Goal: Check status: Check status

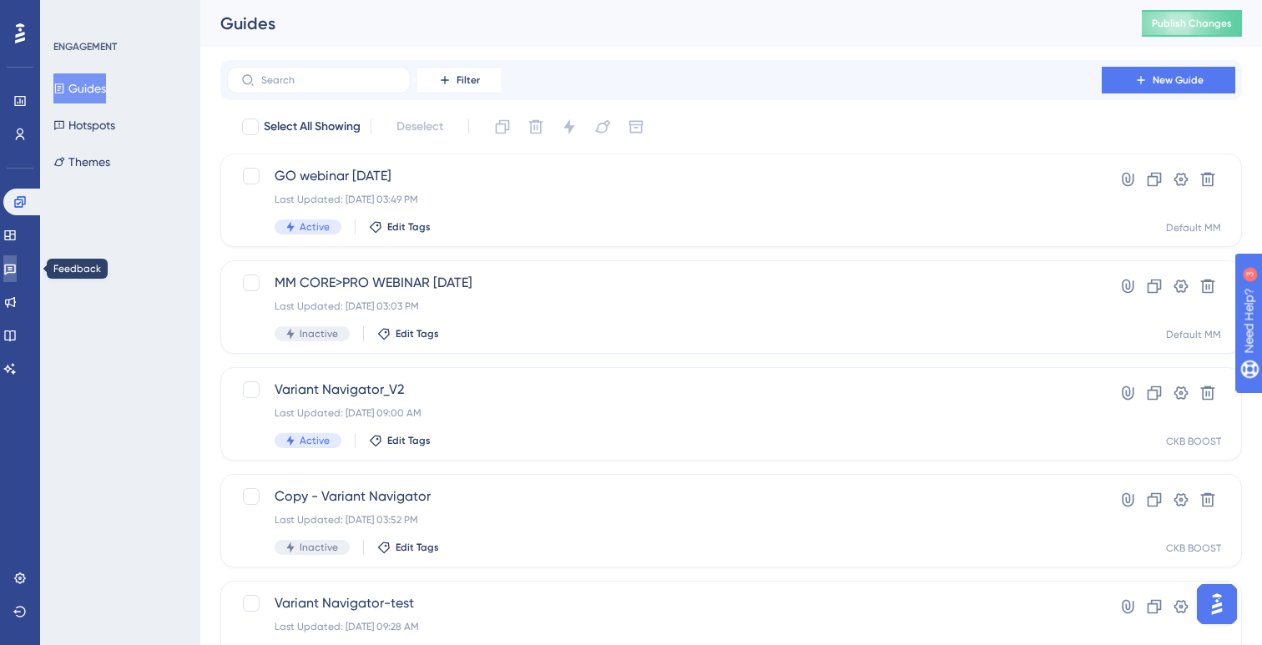
click at [16, 267] on icon at bounding box center [9, 268] width 13 height 13
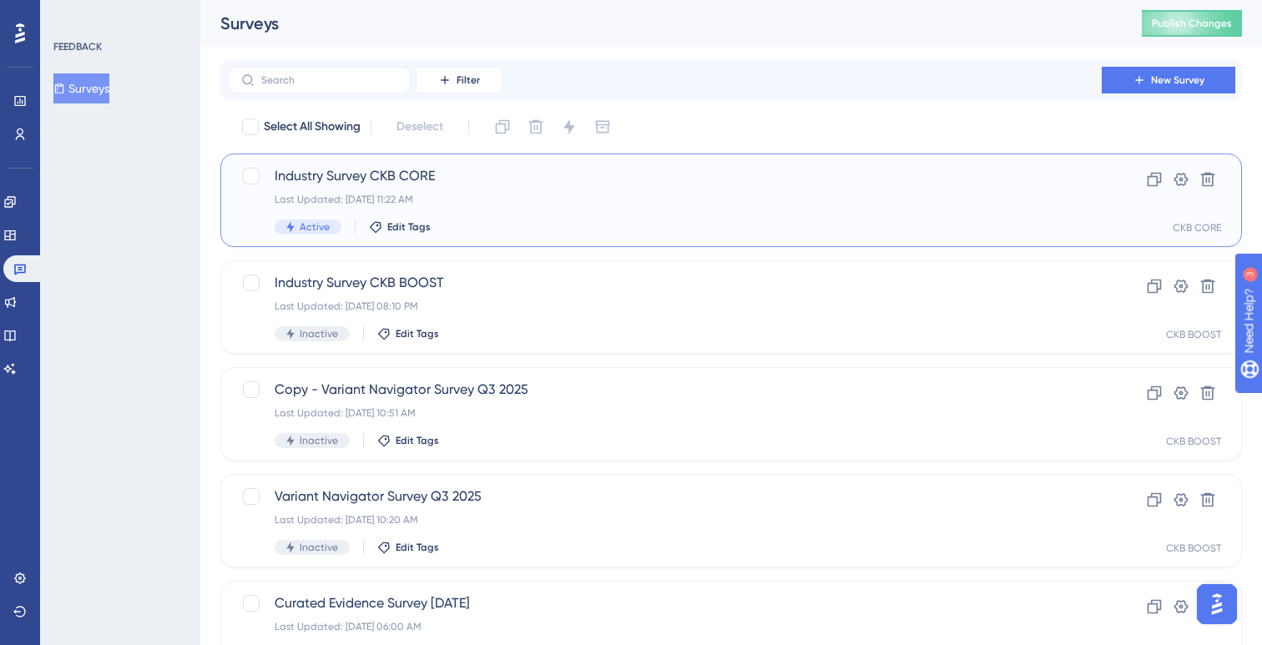
click at [396, 193] on div "Last Updated: [DATE] 11:22 AM" at bounding box center [664, 199] width 779 height 13
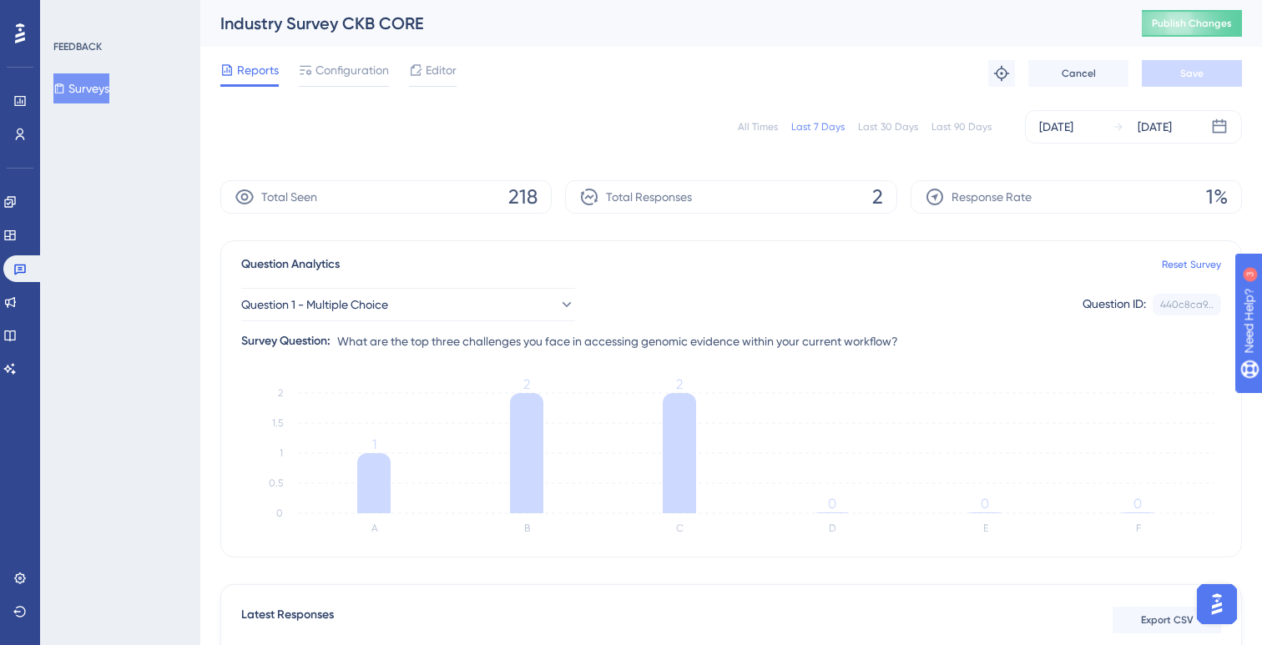
click at [764, 128] on div "All Times" at bounding box center [758, 126] width 40 height 13
click at [109, 91] on button "Surveys" at bounding box center [81, 88] width 56 height 30
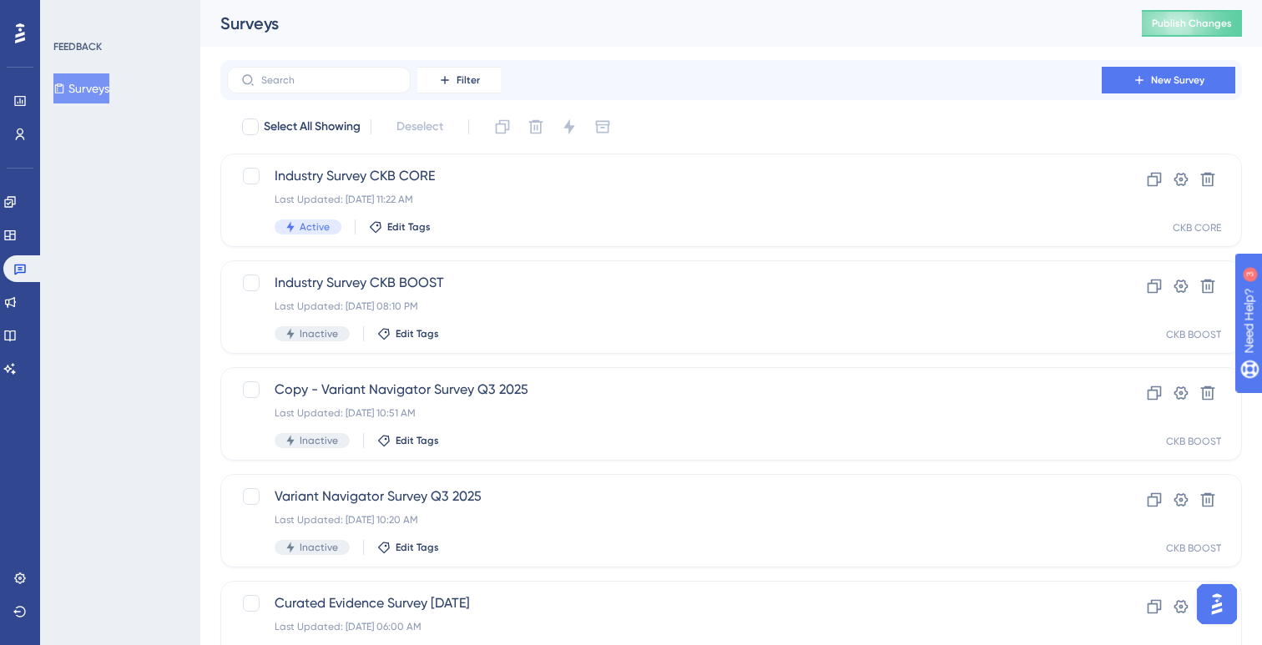
click at [130, 326] on div "FEEDBACK Surveys" at bounding box center [120, 322] width 160 height 645
click at [416, 164] on div "Industry Survey CKB CORE Last Updated: [DATE] 11:22 AM Active Edit Tags Clone S…" at bounding box center [730, 200] width 1021 height 93
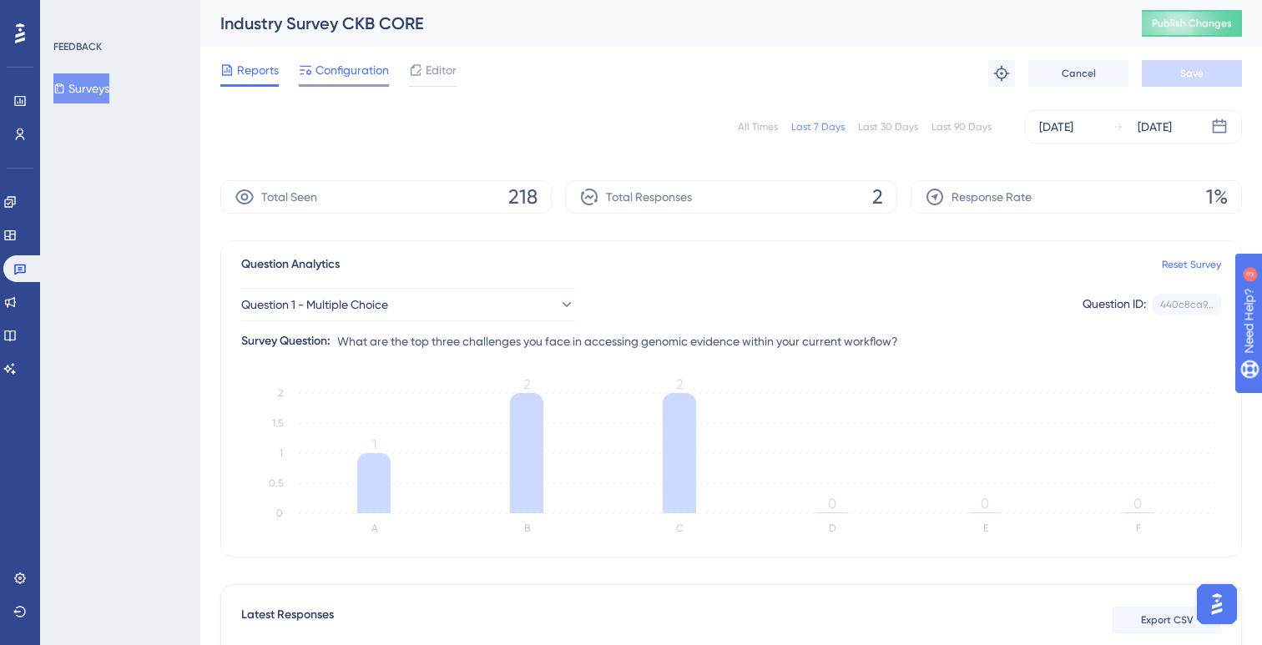
click at [344, 73] on span "Configuration" at bounding box center [351, 70] width 73 height 20
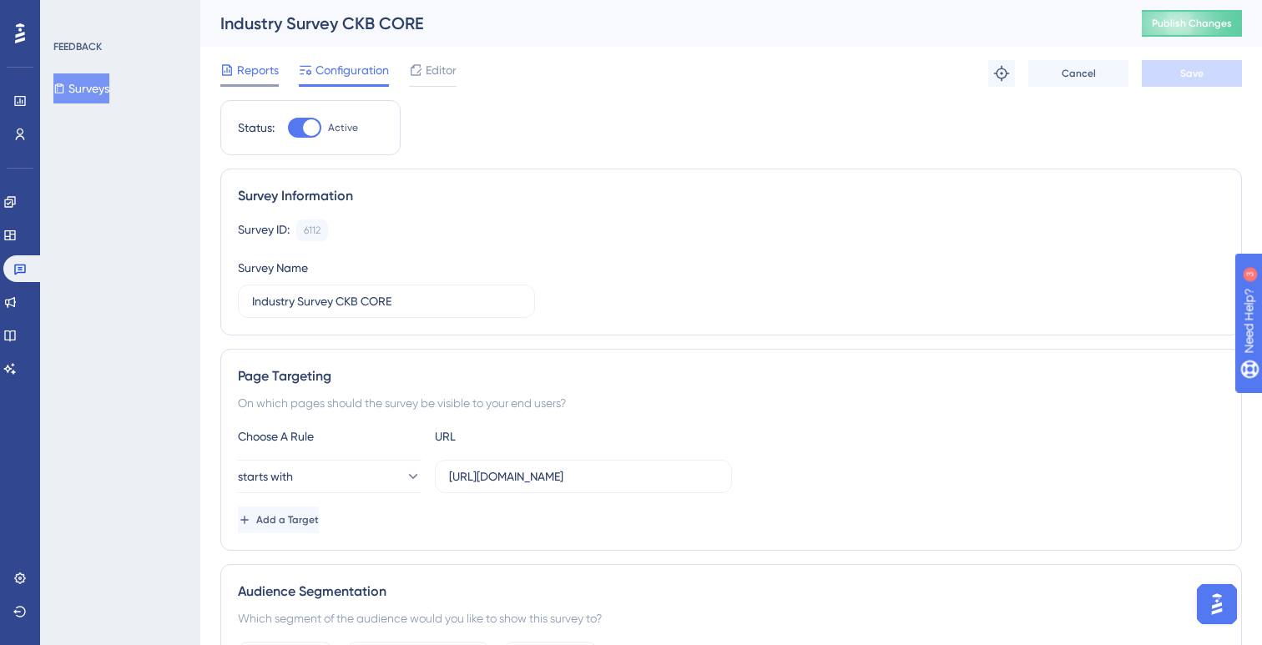
click at [255, 76] on span "Reports" at bounding box center [258, 70] width 42 height 20
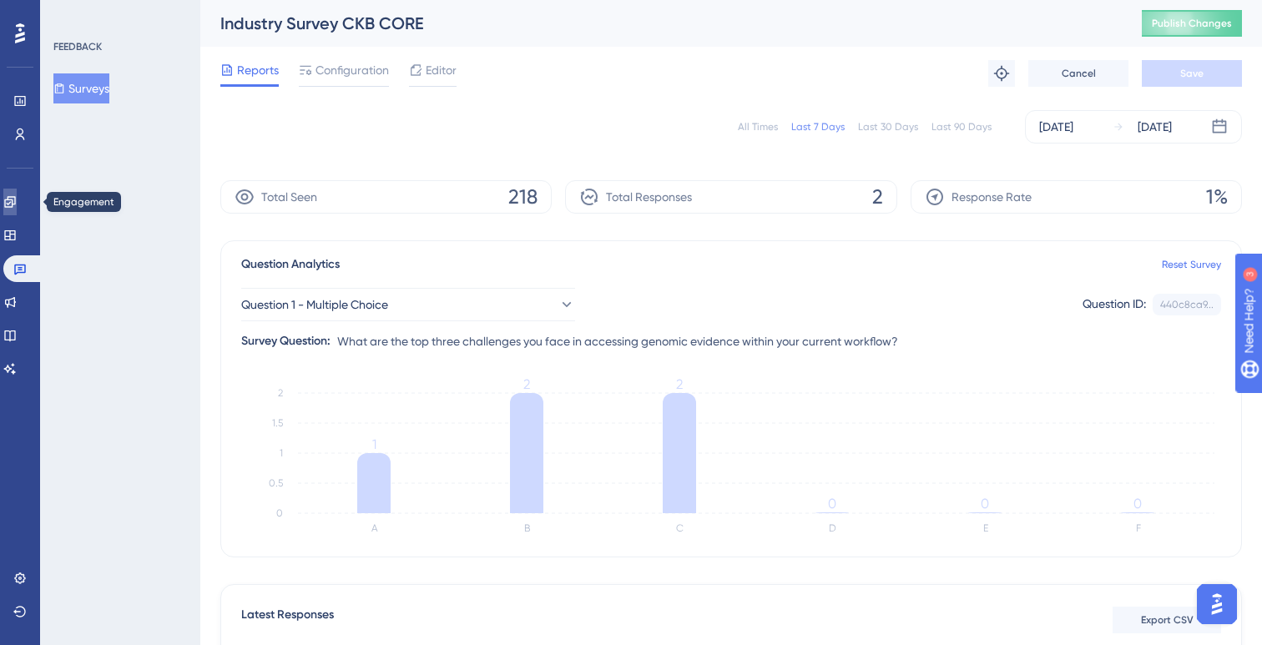
click at [17, 200] on icon at bounding box center [9, 201] width 13 height 13
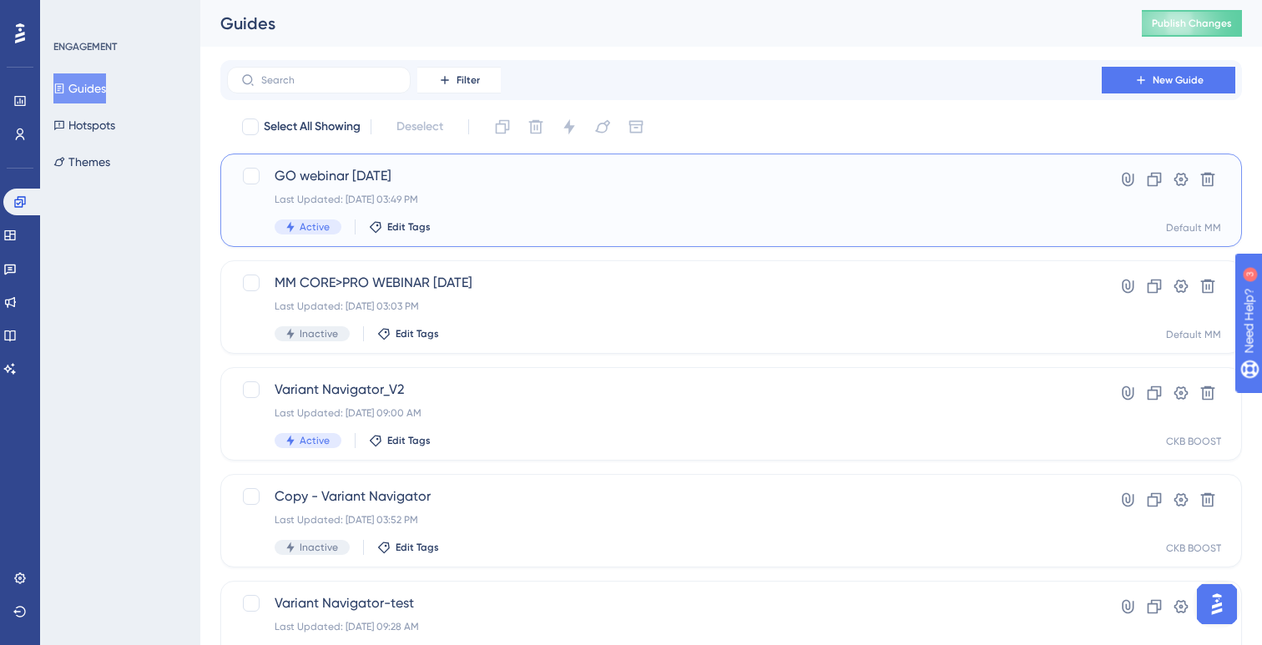
click at [663, 227] on div "Active Edit Tags" at bounding box center [664, 226] width 779 height 15
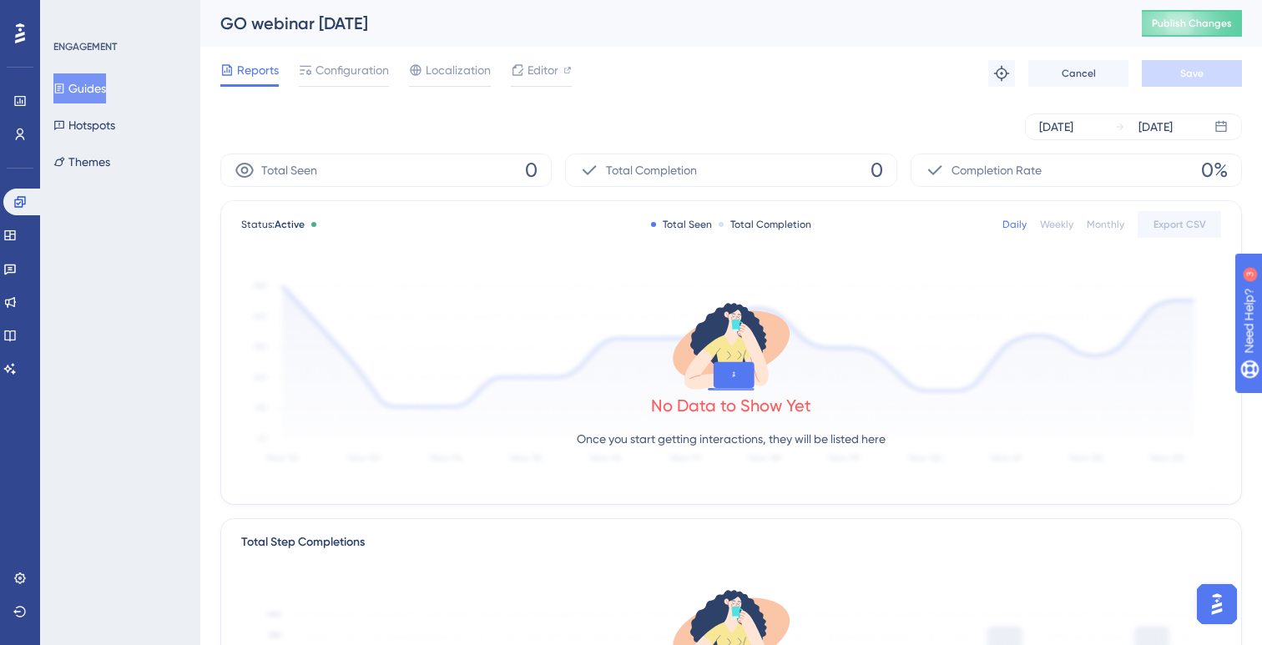
click at [93, 89] on button "Guides" at bounding box center [79, 88] width 53 height 30
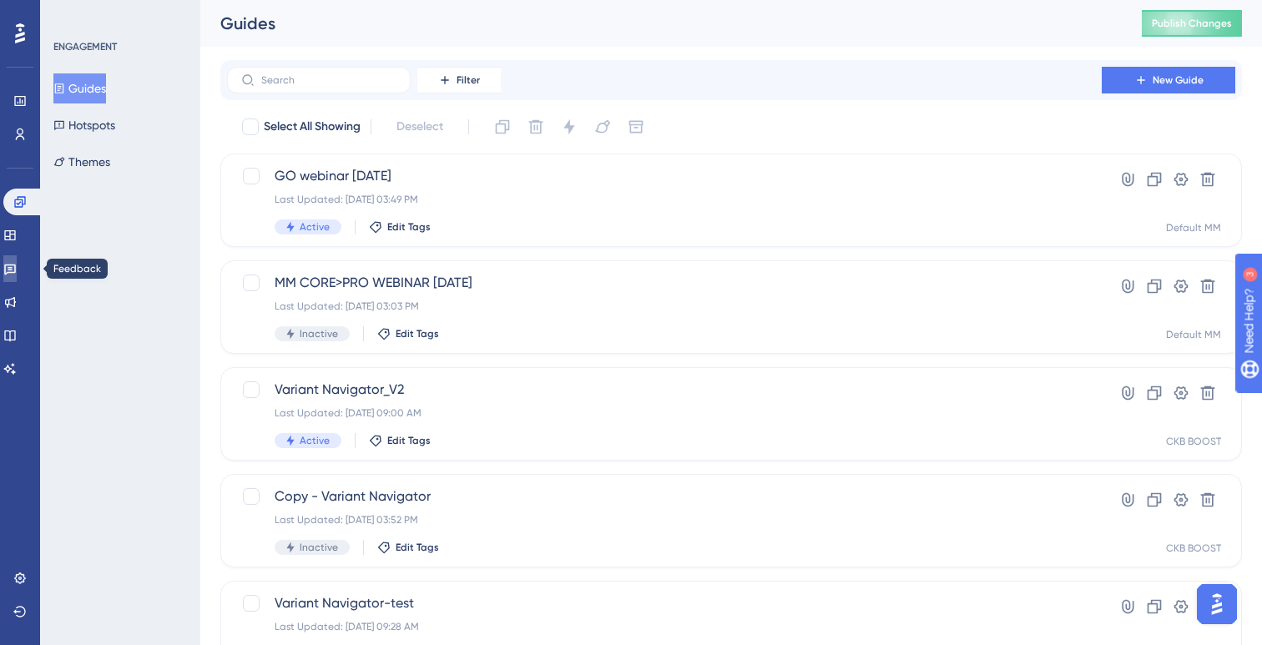
click at [14, 267] on icon at bounding box center [10, 270] width 12 height 11
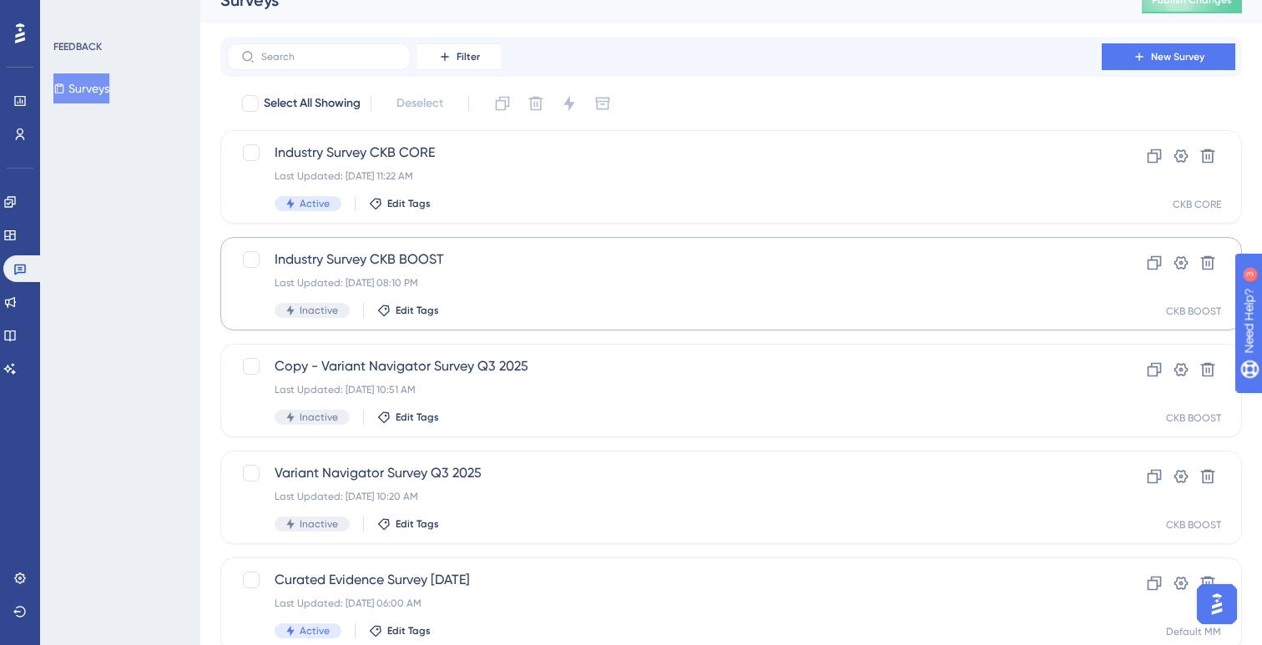
scroll to position [25, 0]
click at [511, 270] on div "Industry Survey CKB BOOST Last Updated: [DATE] 08:10 PM Inactive Edit Tags" at bounding box center [664, 282] width 779 height 68
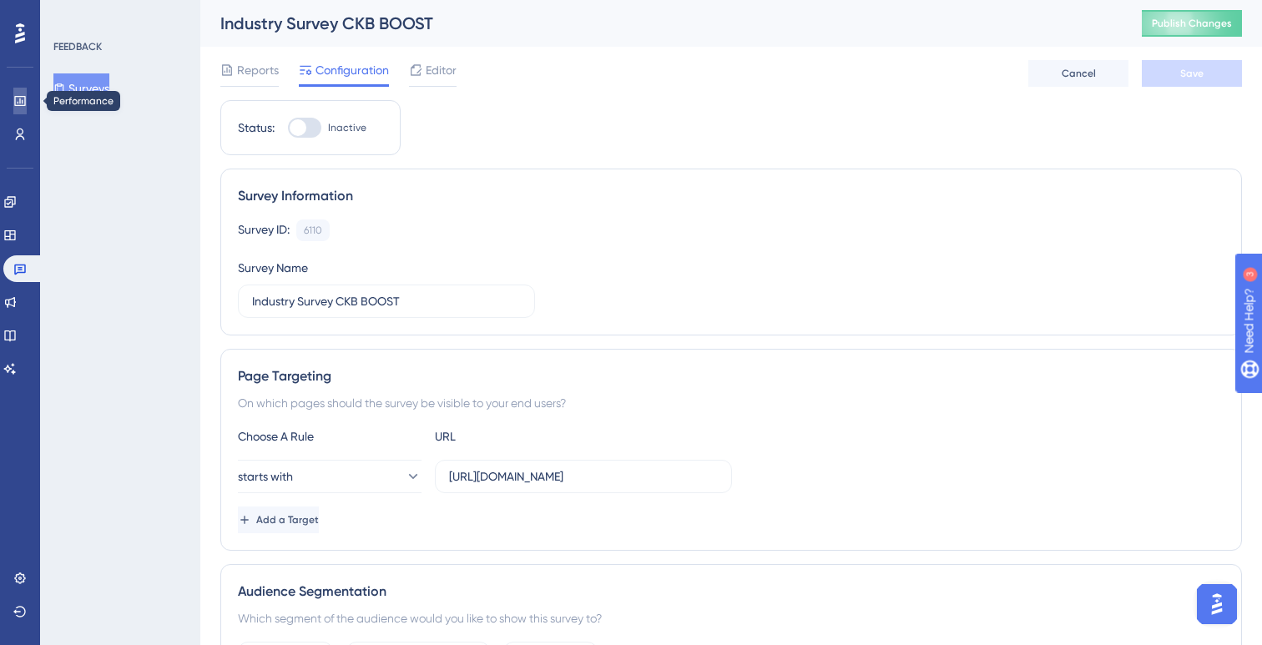
click at [19, 104] on icon at bounding box center [19, 100] width 13 height 13
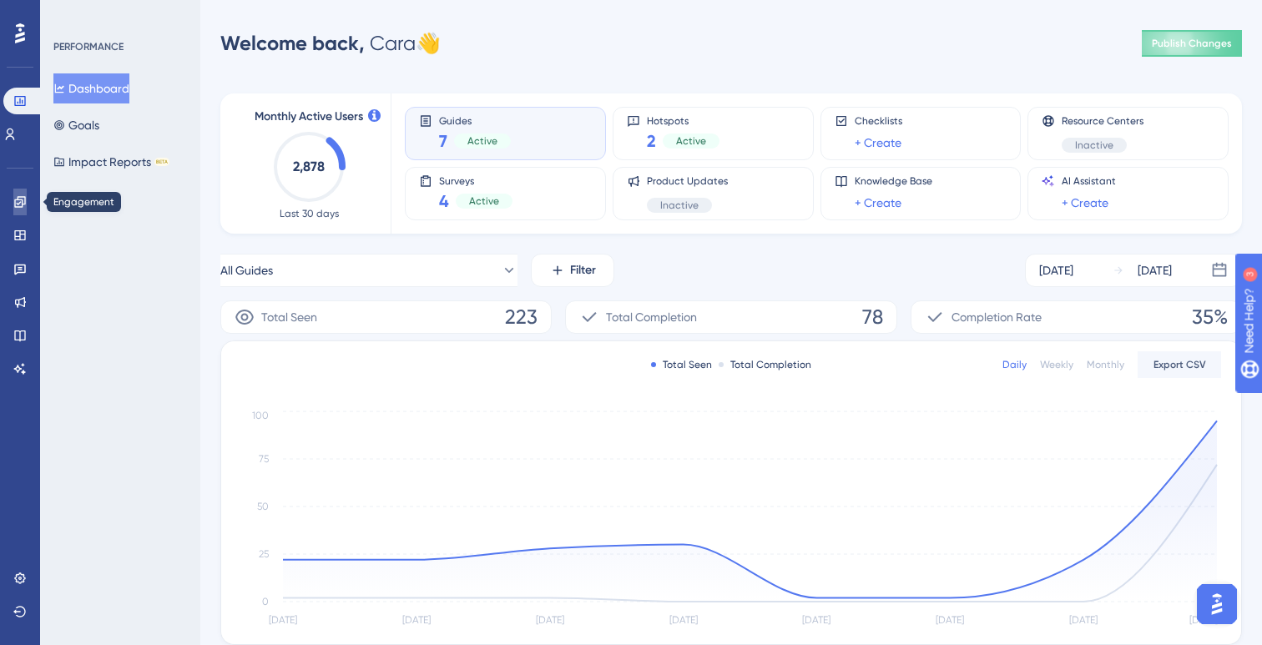
click at [21, 204] on icon at bounding box center [19, 201] width 13 height 13
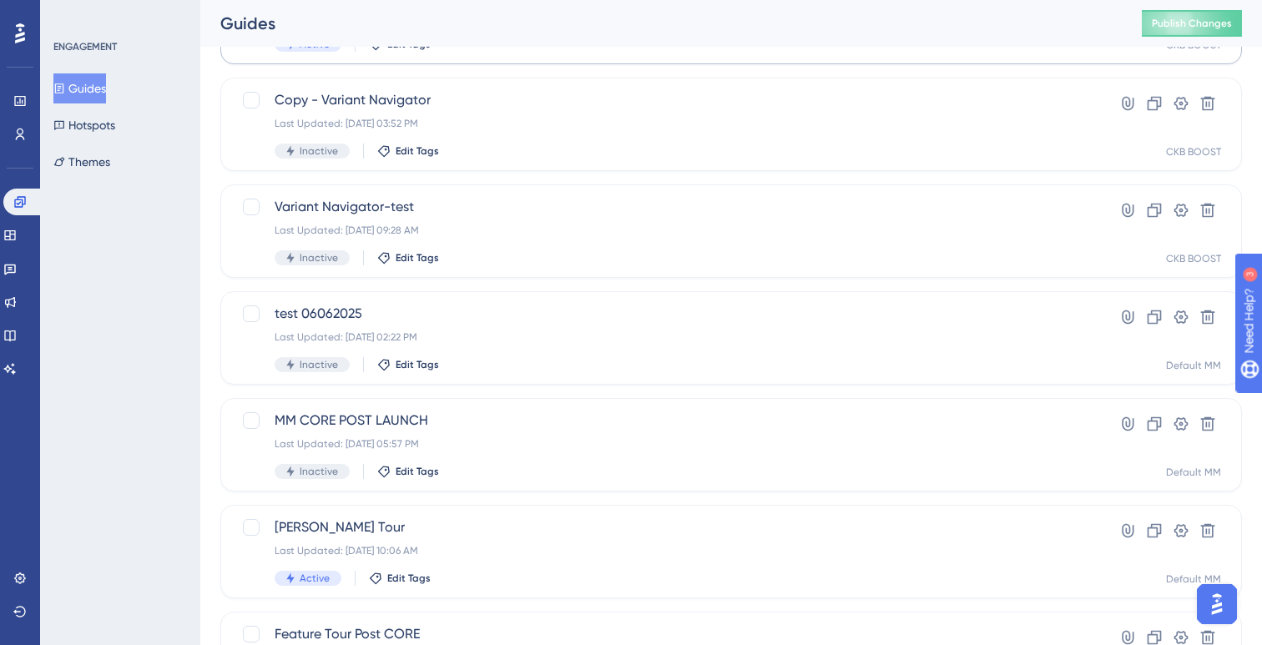
scroll to position [396, 0]
click at [23, 33] on icon at bounding box center [20, 33] width 10 height 20
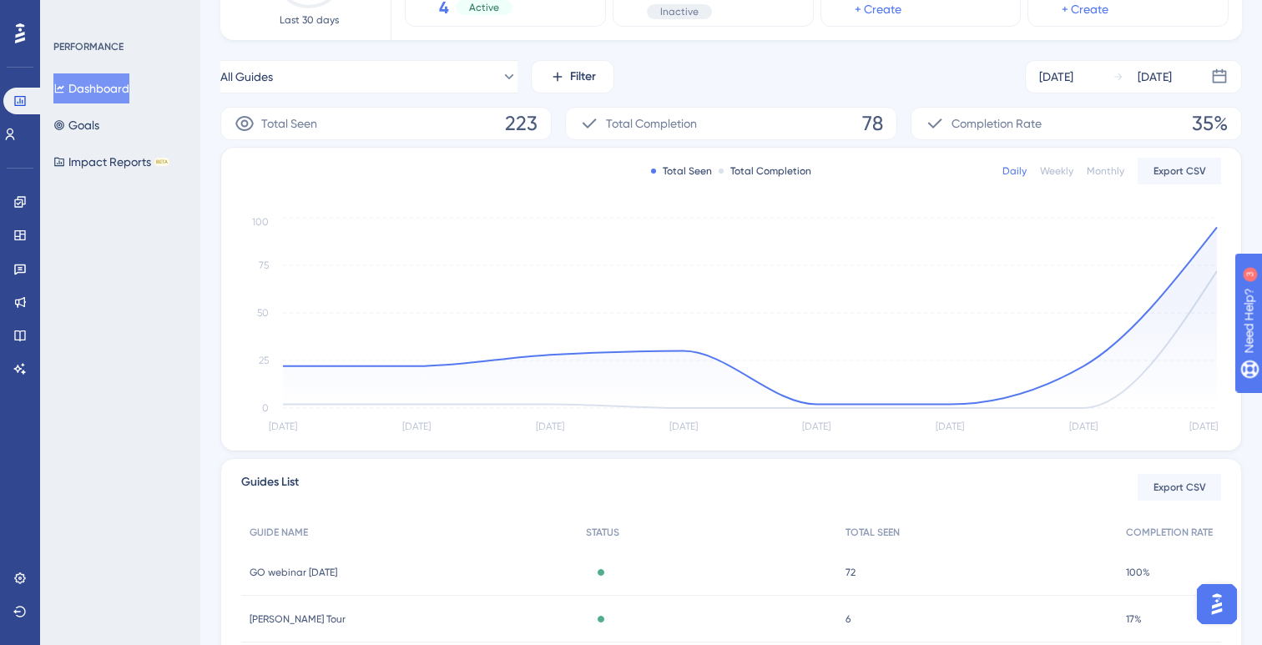
scroll to position [372, 0]
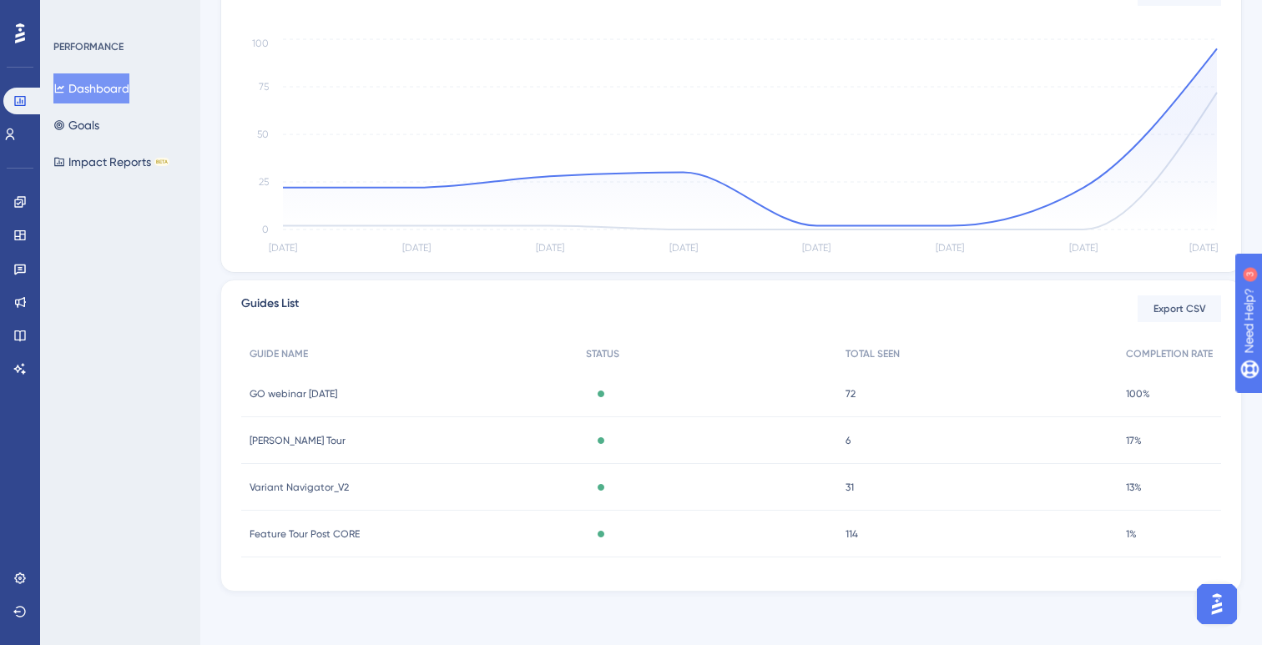
click at [159, 397] on div "PERFORMANCE Dashboard Goals Impact Reports BETA" at bounding box center [120, 322] width 160 height 645
click at [319, 488] on span "Variant Navigator_V2" at bounding box center [299, 487] width 99 height 13
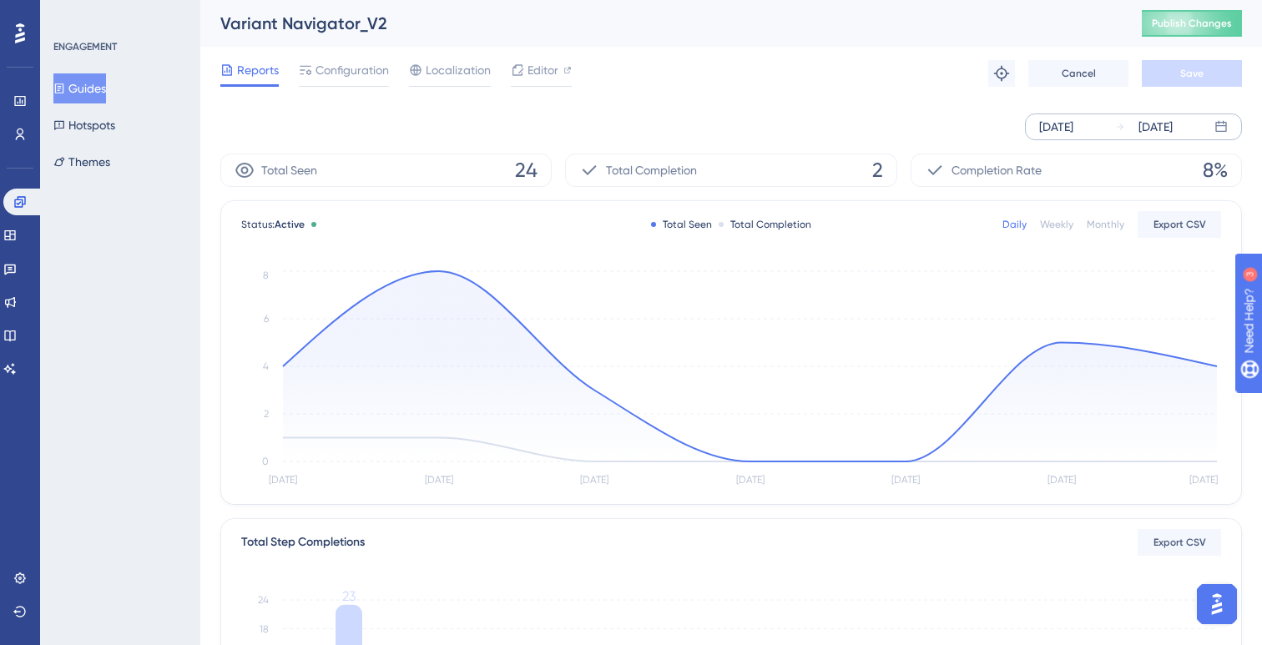
click at [1073, 120] on div "[DATE]" at bounding box center [1056, 127] width 34 height 20
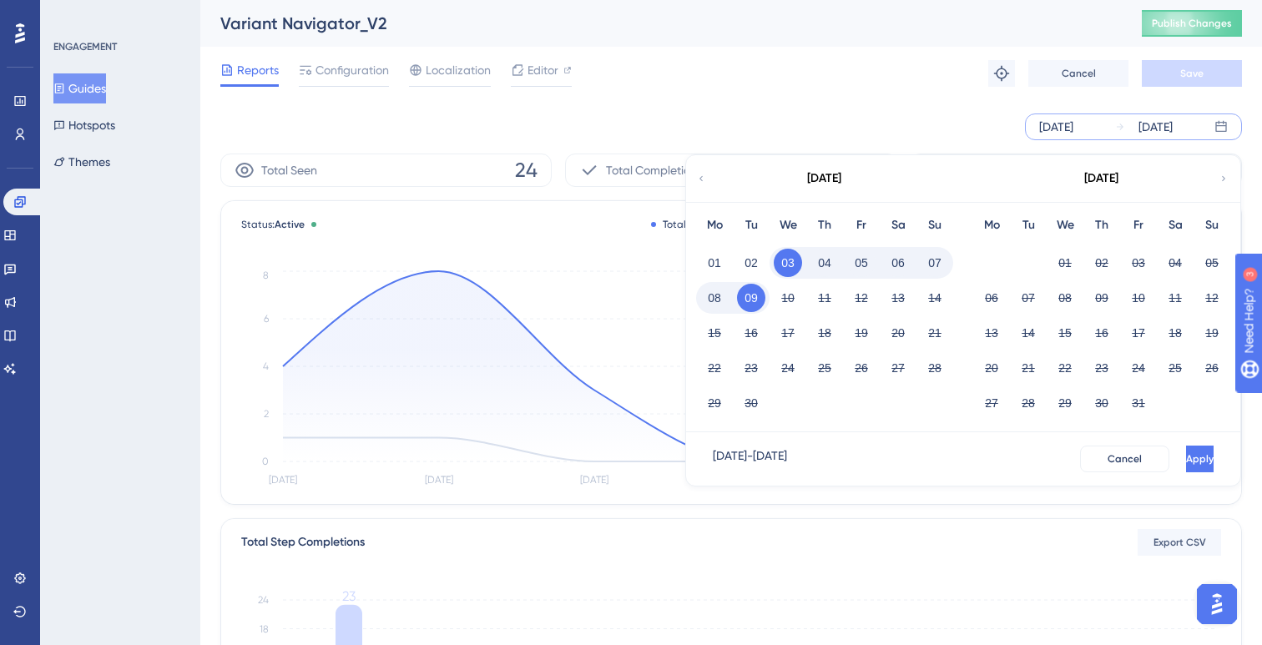
click at [954, 93] on div "Reports Configuration Localization Editor Troubleshoot Cancel Save" at bounding box center [730, 73] width 1021 height 53
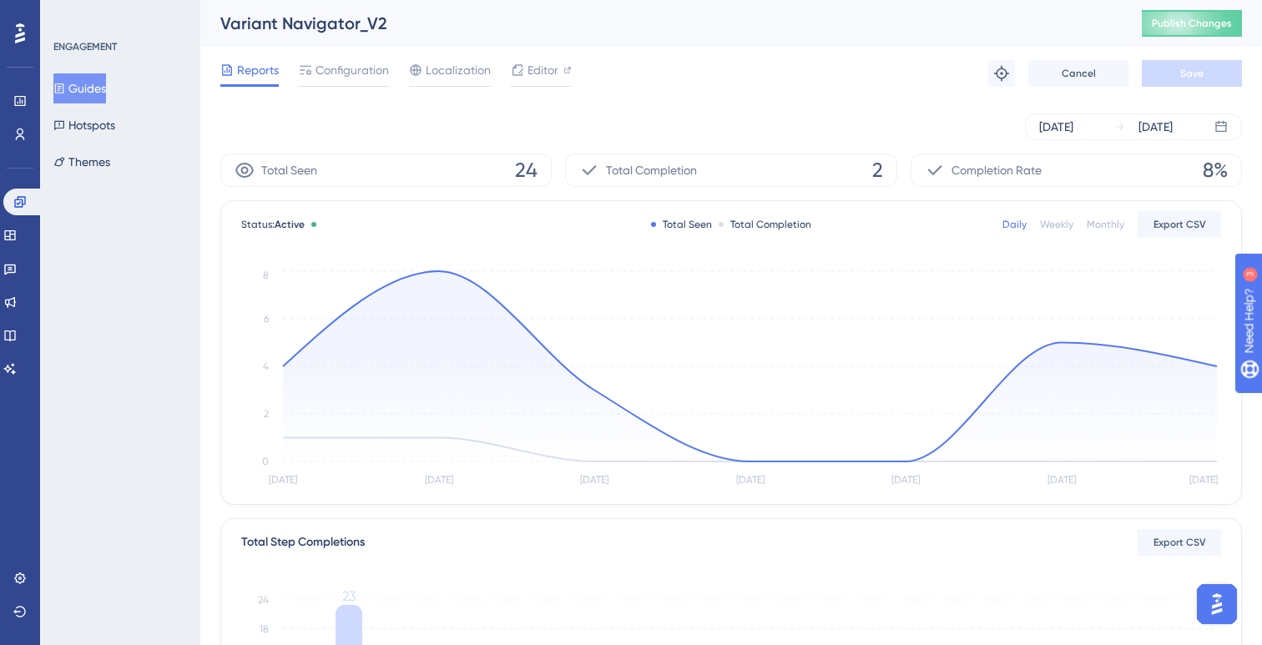
click at [1104, 222] on div "Monthly" at bounding box center [1105, 224] width 38 height 13
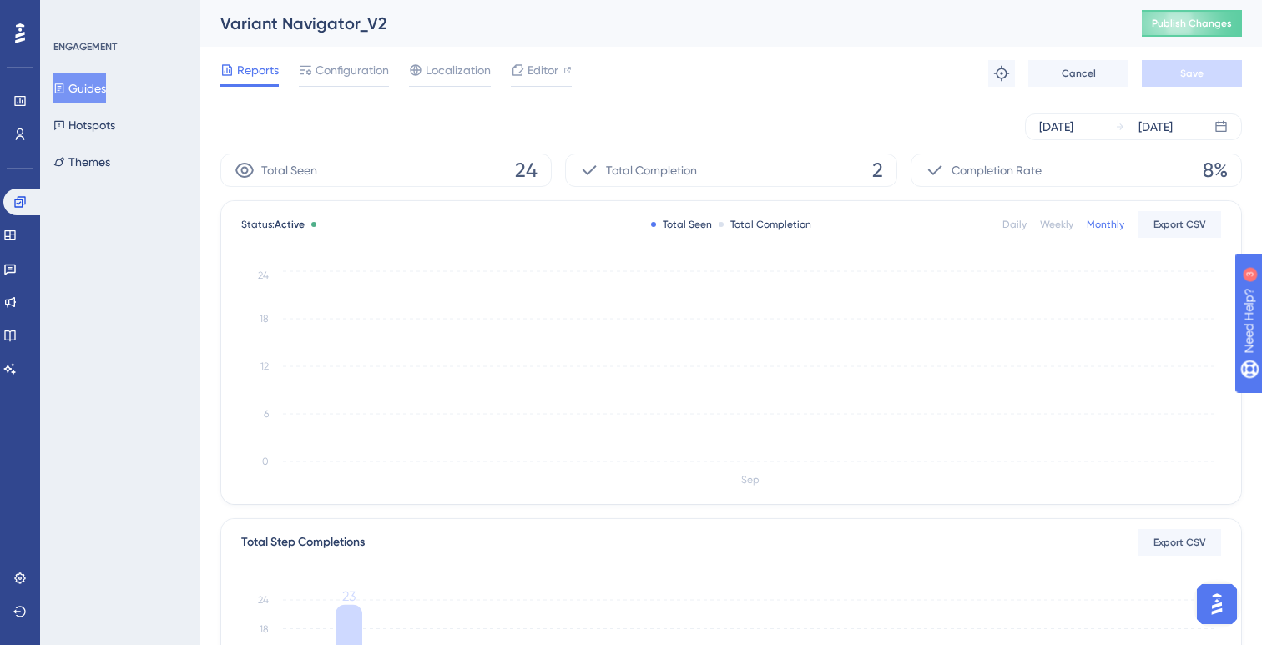
click at [1014, 216] on div "Daily Weekly Monthly Export CSV" at bounding box center [1111, 224] width 219 height 27
click at [1015, 229] on div "Daily" at bounding box center [1014, 224] width 24 height 13
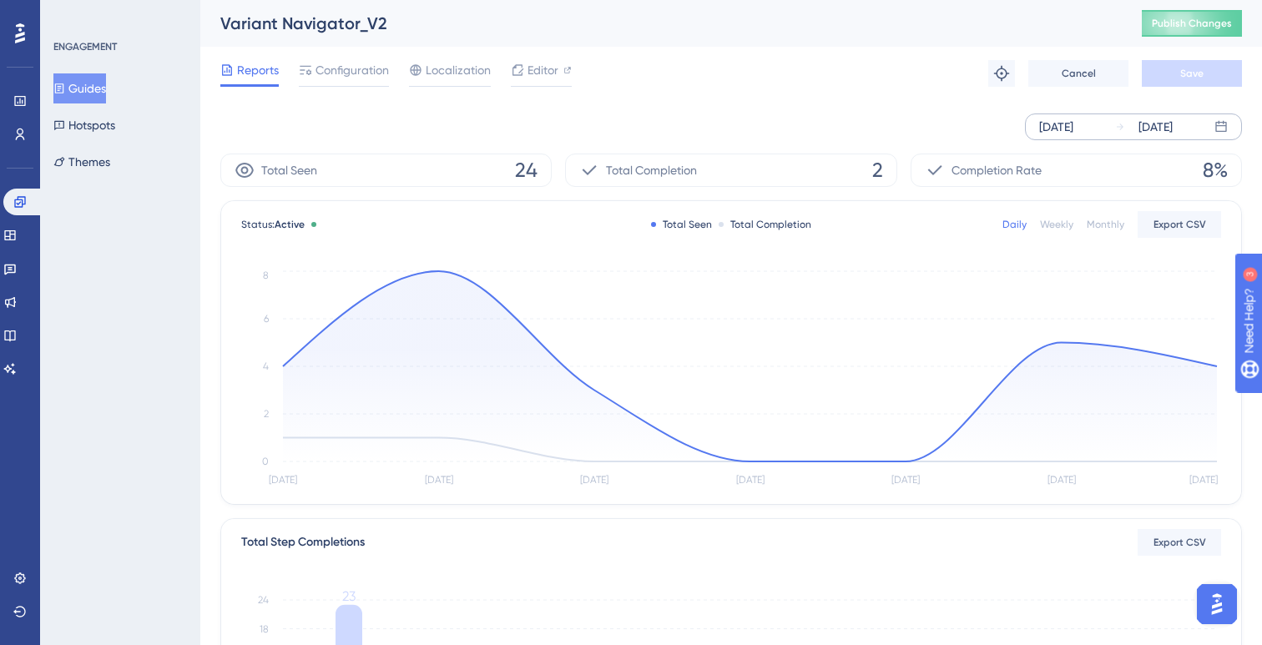
click at [1067, 130] on div "[DATE]" at bounding box center [1056, 127] width 34 height 20
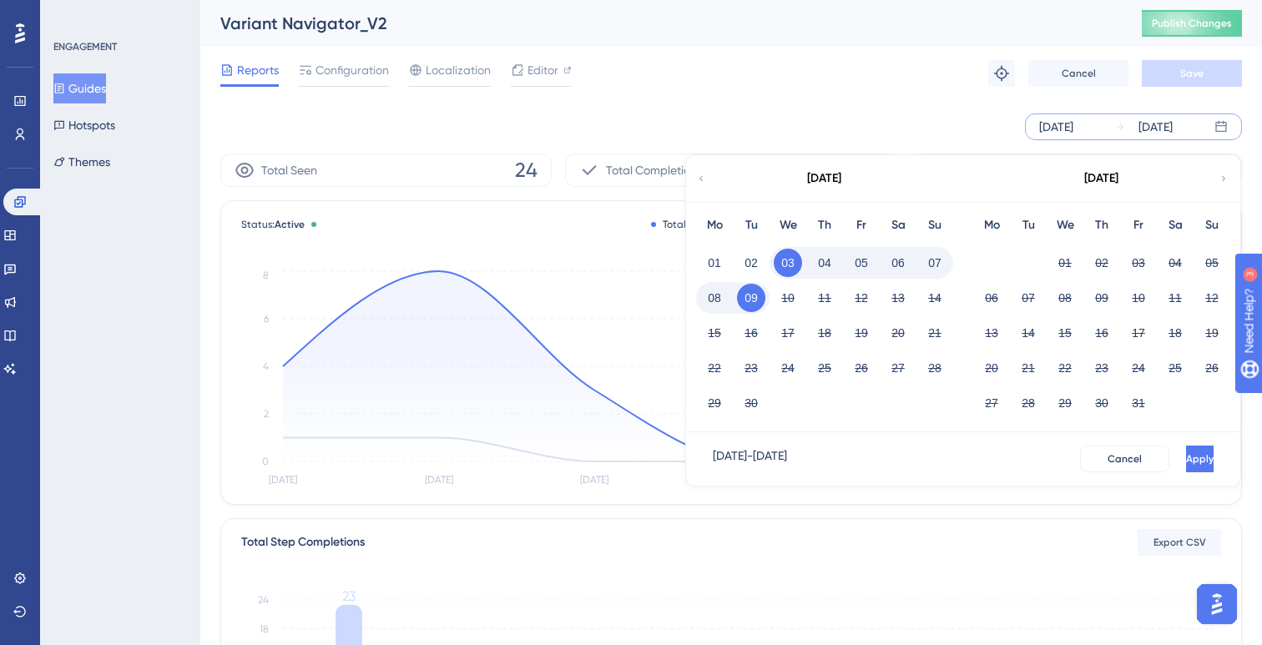
click at [701, 174] on icon at bounding box center [701, 178] width 10 height 15
click at [783, 340] on button "16" at bounding box center [788, 333] width 28 height 28
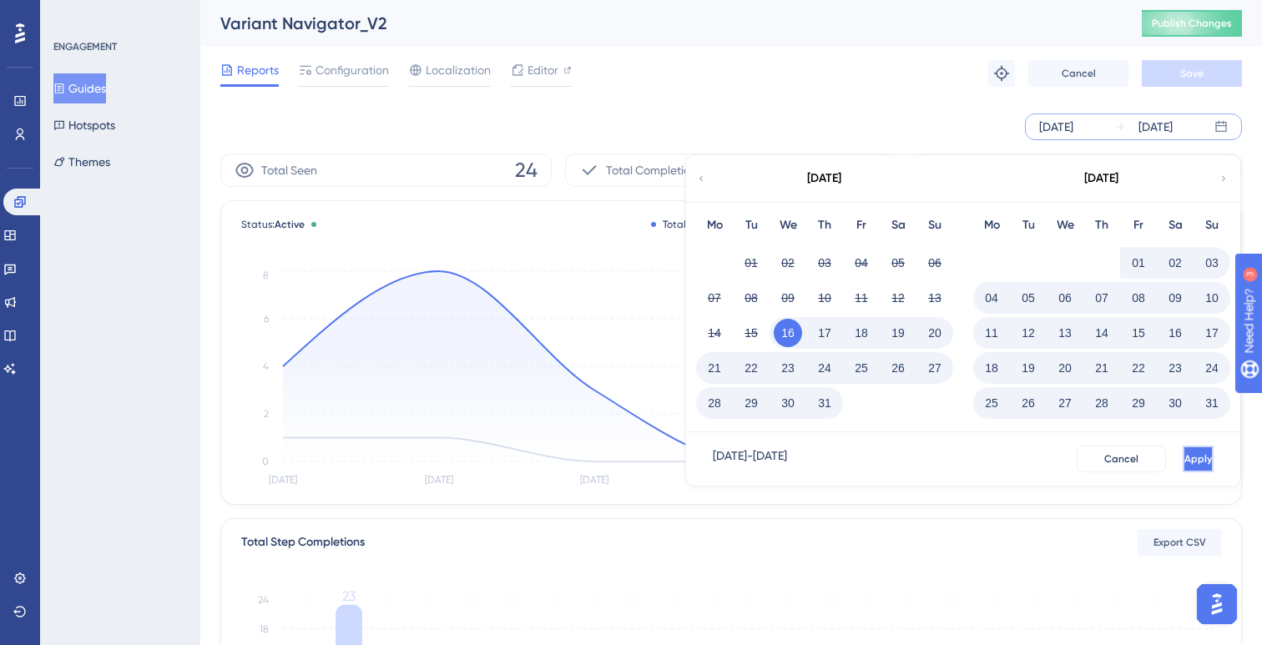
click at [1193, 456] on button "Apply" at bounding box center [1197, 459] width 31 height 27
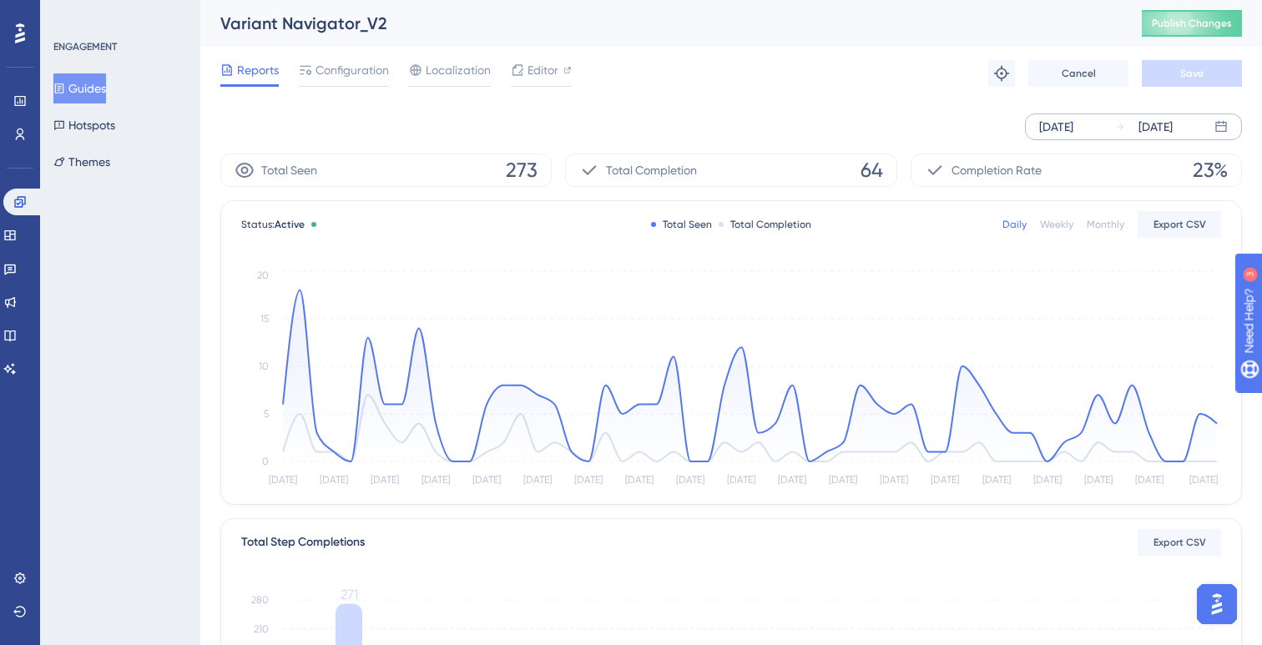
click at [137, 295] on div "ENGAGEMENT Guides Hotspots Themes" at bounding box center [120, 322] width 160 height 645
